Goal: Find specific page/section: Find specific page/section

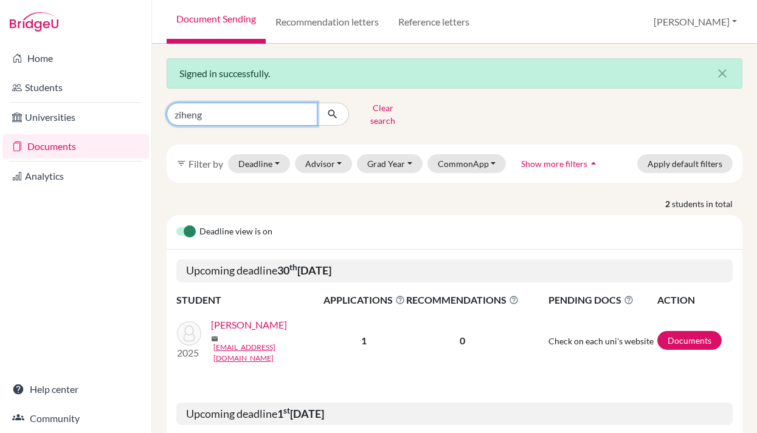
drag, startPoint x: 215, startPoint y: 111, endPoint x: 150, endPoint y: 111, distance: 65.0
click at [150, 111] on div "Home Students Universities Documents Analytics Help center Community Document S…" at bounding box center [378, 216] width 757 height 433
type input "chuyue"
click button "submit" at bounding box center [333, 114] width 32 height 23
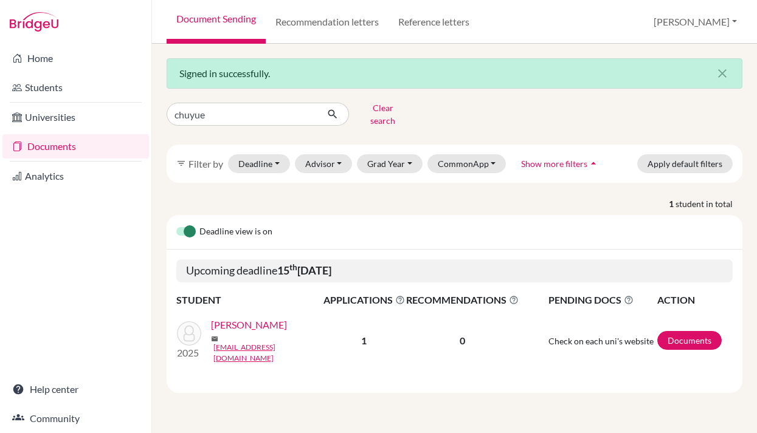
click at [254, 322] on link "Wang, Chuyue" at bounding box center [249, 325] width 76 height 15
